Goal: Information Seeking & Learning: Learn about a topic

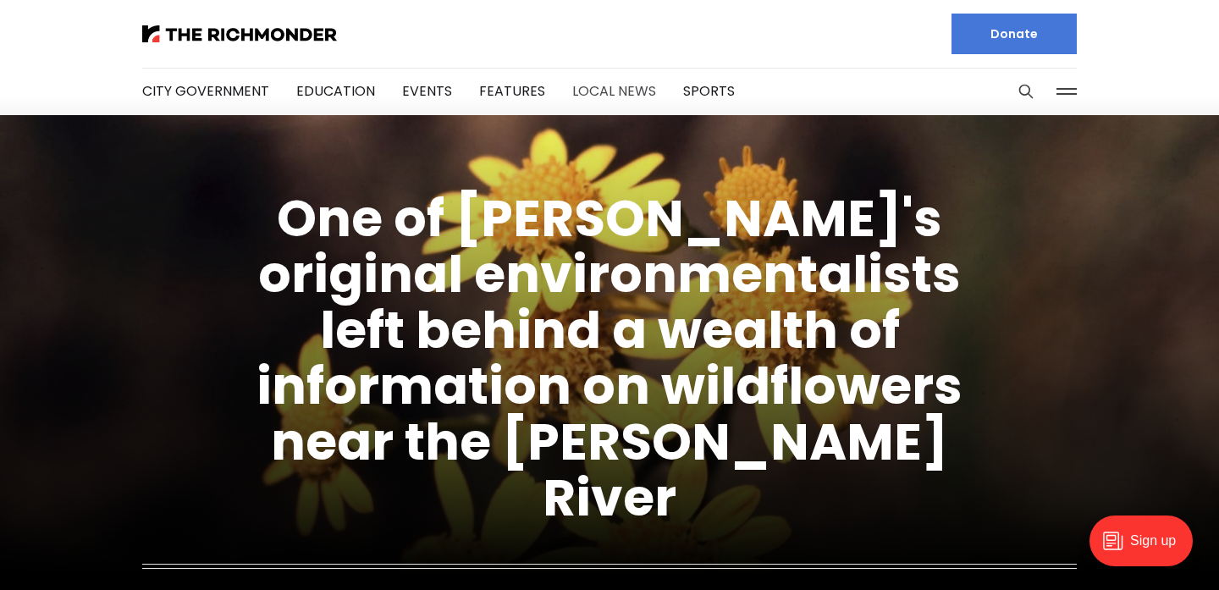
click at [610, 87] on link "Local News" at bounding box center [614, 90] width 84 height 19
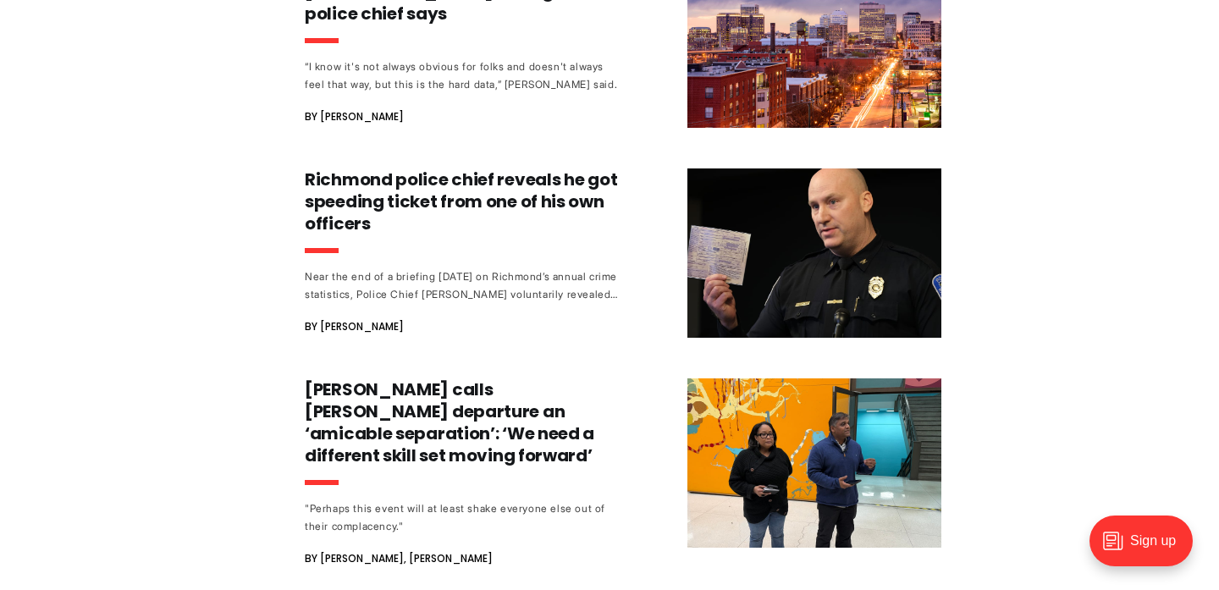
scroll to position [49886, 0]
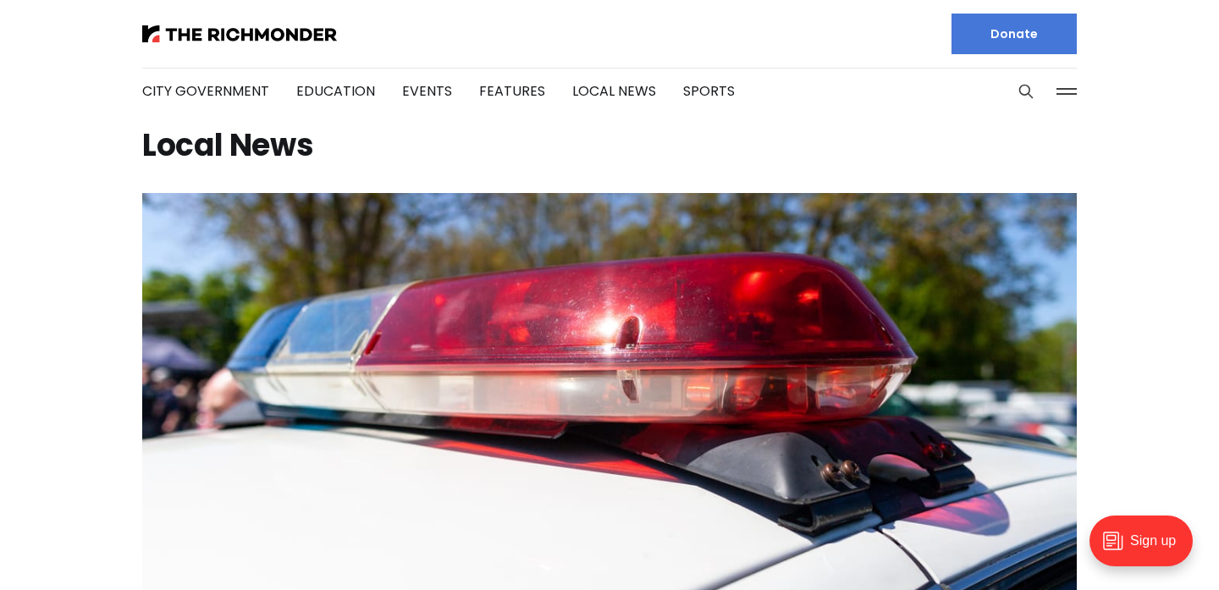
click at [132, 322] on article "Second teacher arrested in Chesterfield child porn case Michael Phillips August…" at bounding box center [609, 541] width 989 height 696
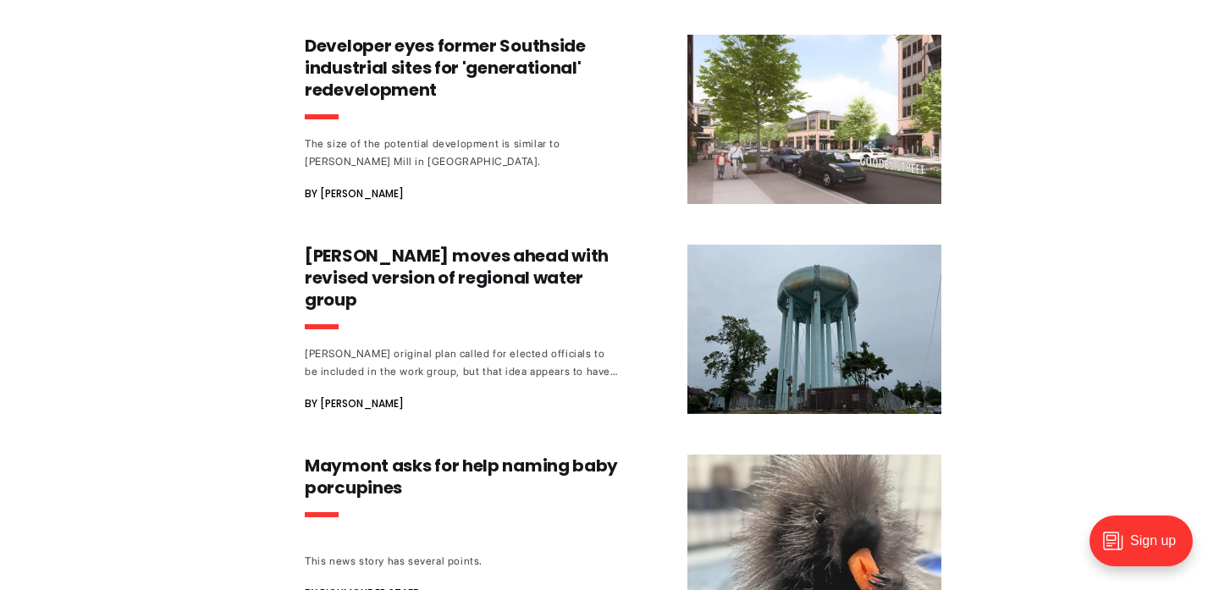
scroll to position [6644, 0]
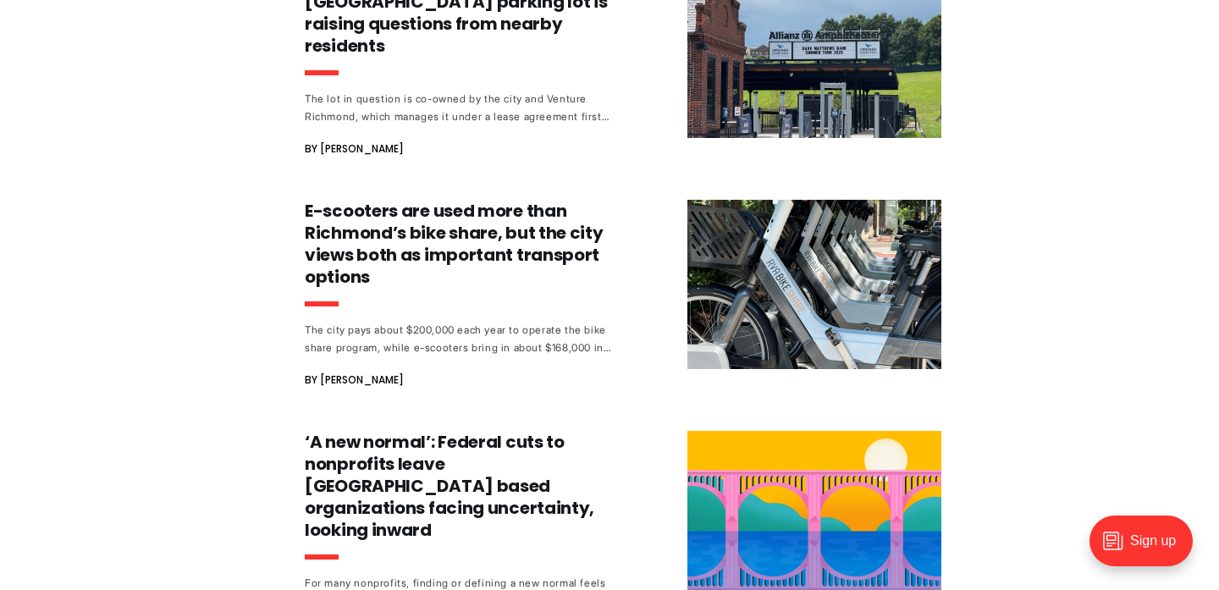
scroll to position [8256, 0]
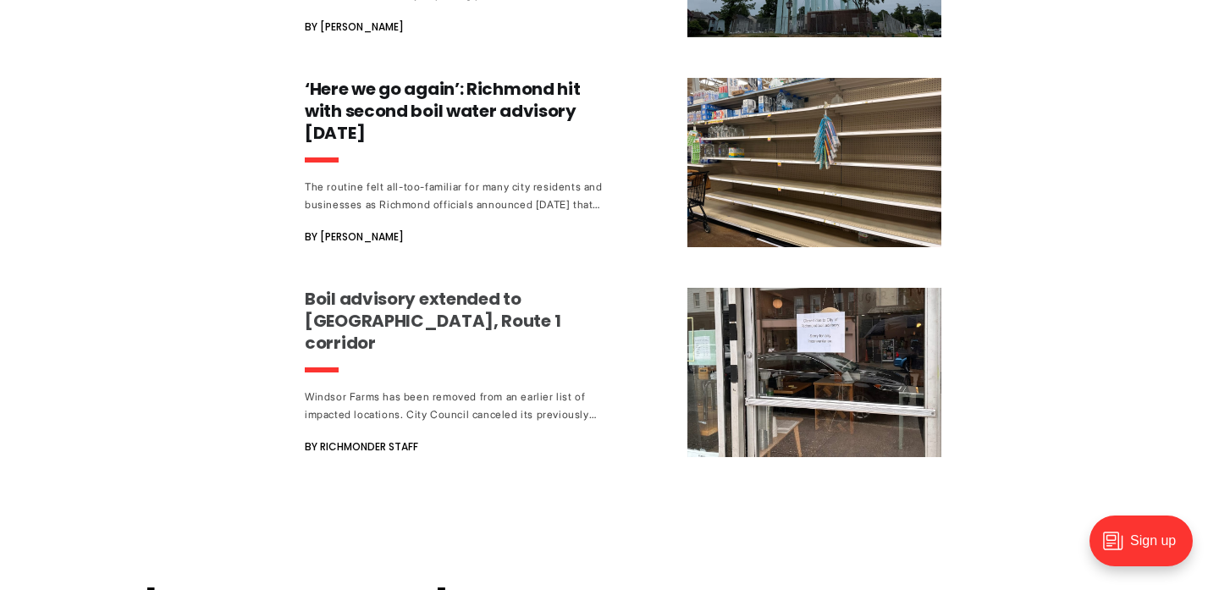
scroll to position [21438, 0]
